Goal: Information Seeking & Learning: Understand process/instructions

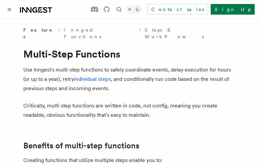
scroll to position [197, 0]
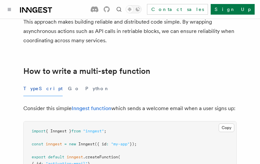
click at [34, 82] on button "TypeScript" at bounding box center [42, 88] width 39 height 15
